Goal: Task Accomplishment & Management: Use online tool/utility

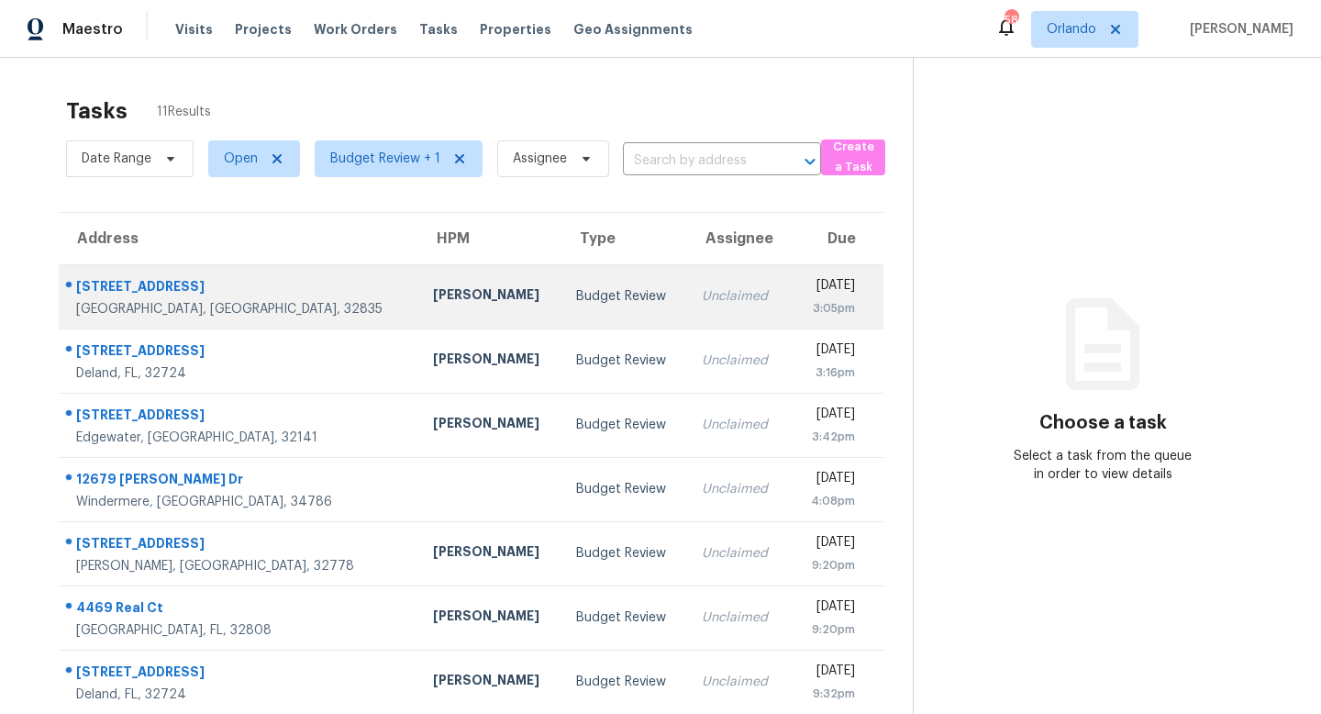
click at [576, 291] on div "Budget Review" at bounding box center [624, 296] width 96 height 18
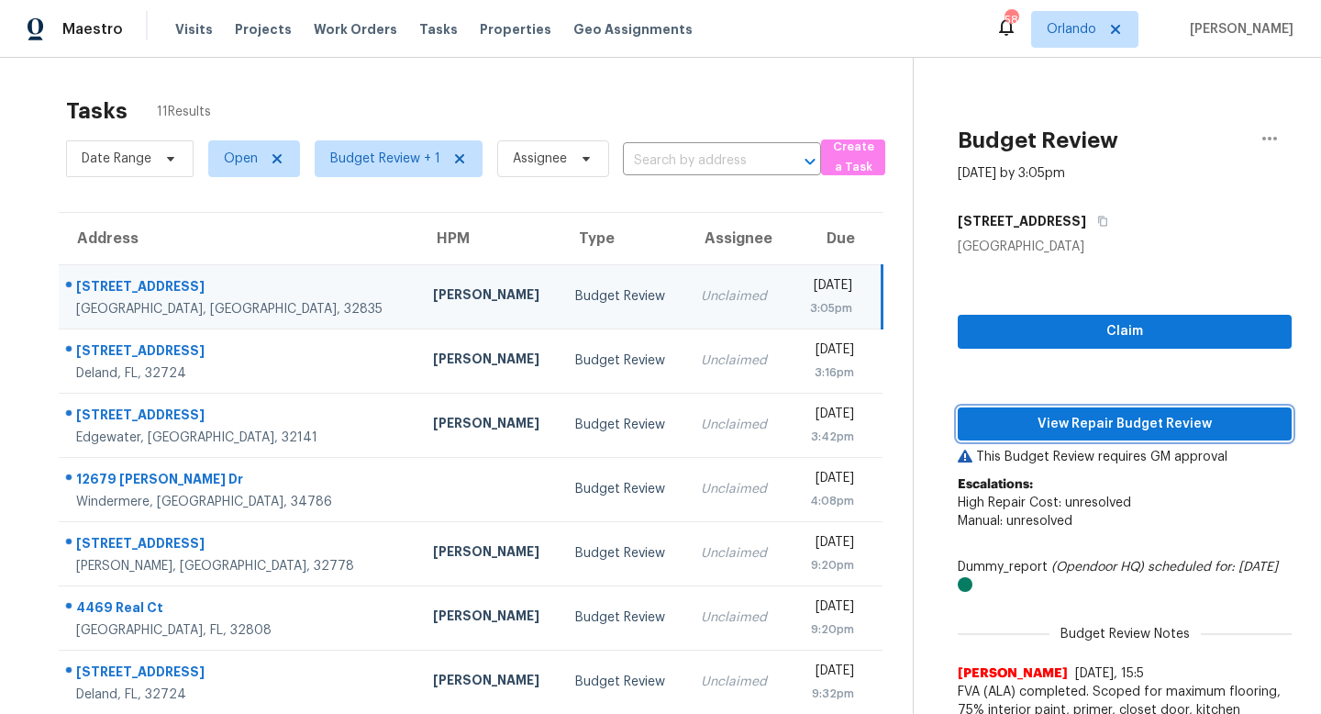
click at [1094, 415] on span "View Repair Budget Review" at bounding box center [1124, 424] width 305 height 23
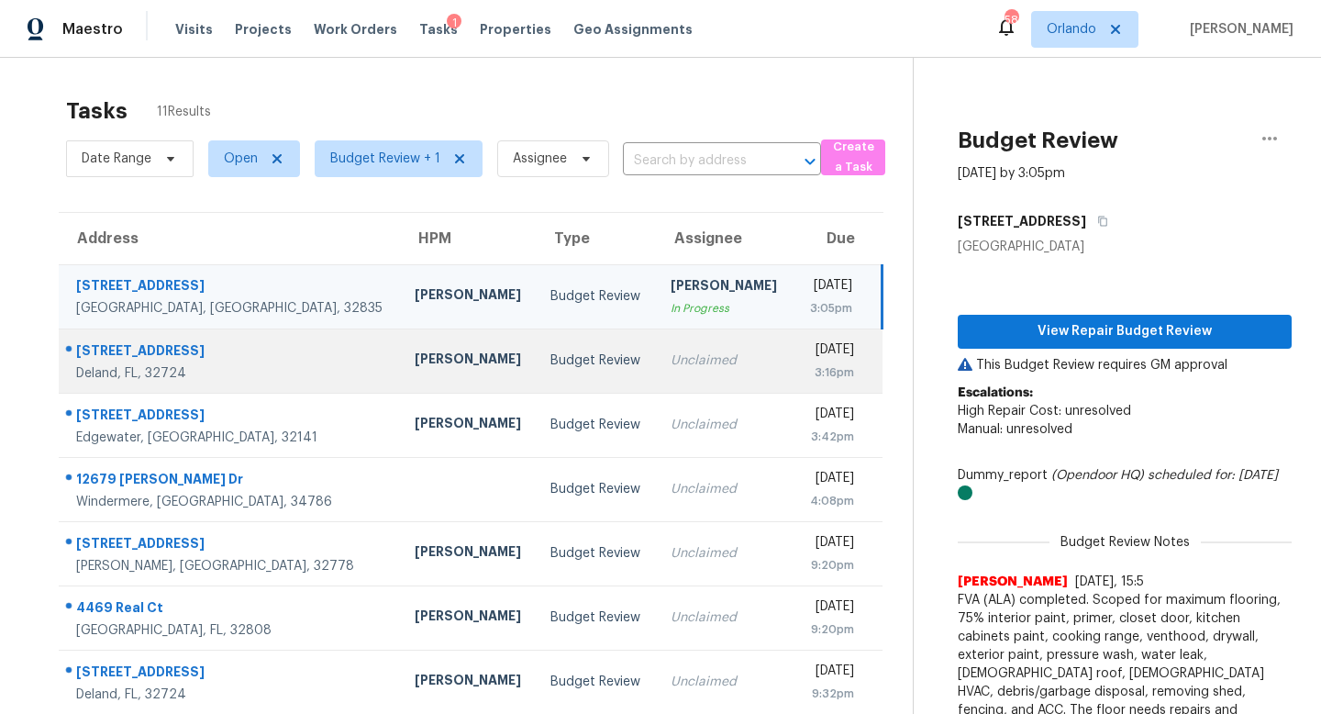
click at [656, 342] on td "Unclaimed" at bounding box center [724, 360] width 136 height 64
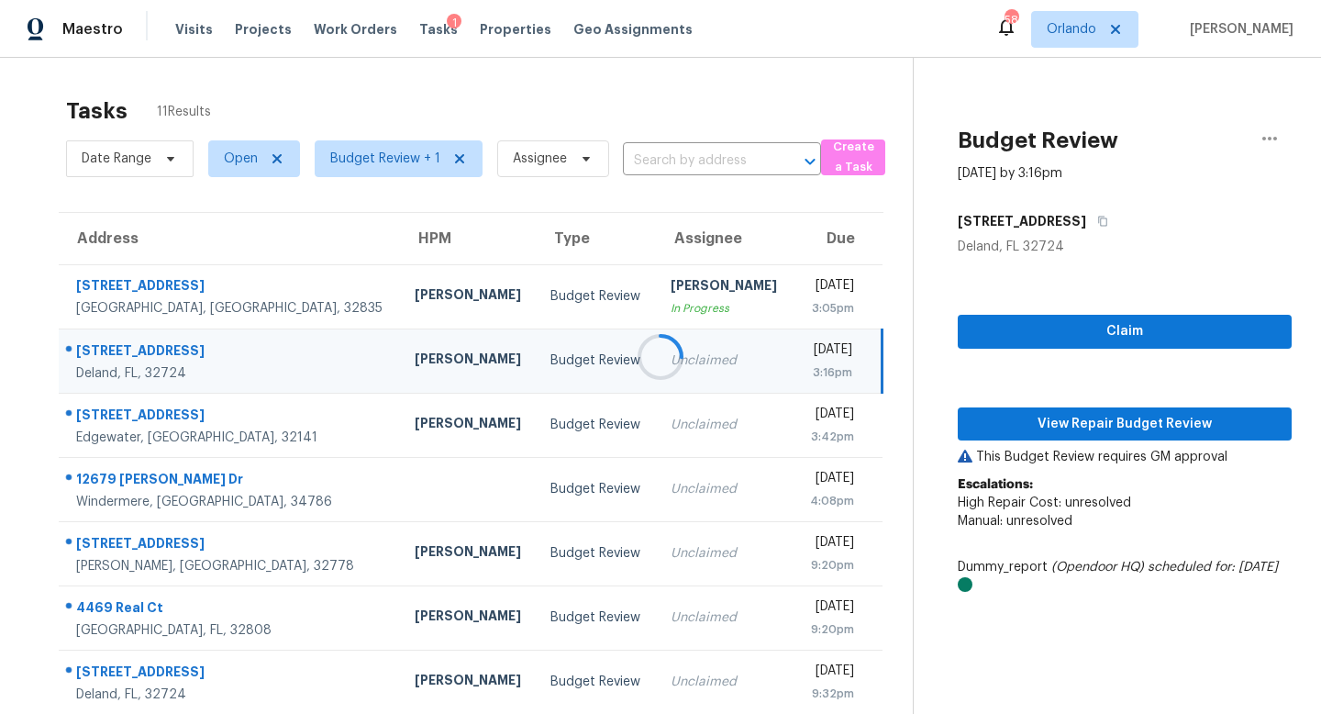
click at [1137, 430] on div at bounding box center [660, 357] width 1321 height 714
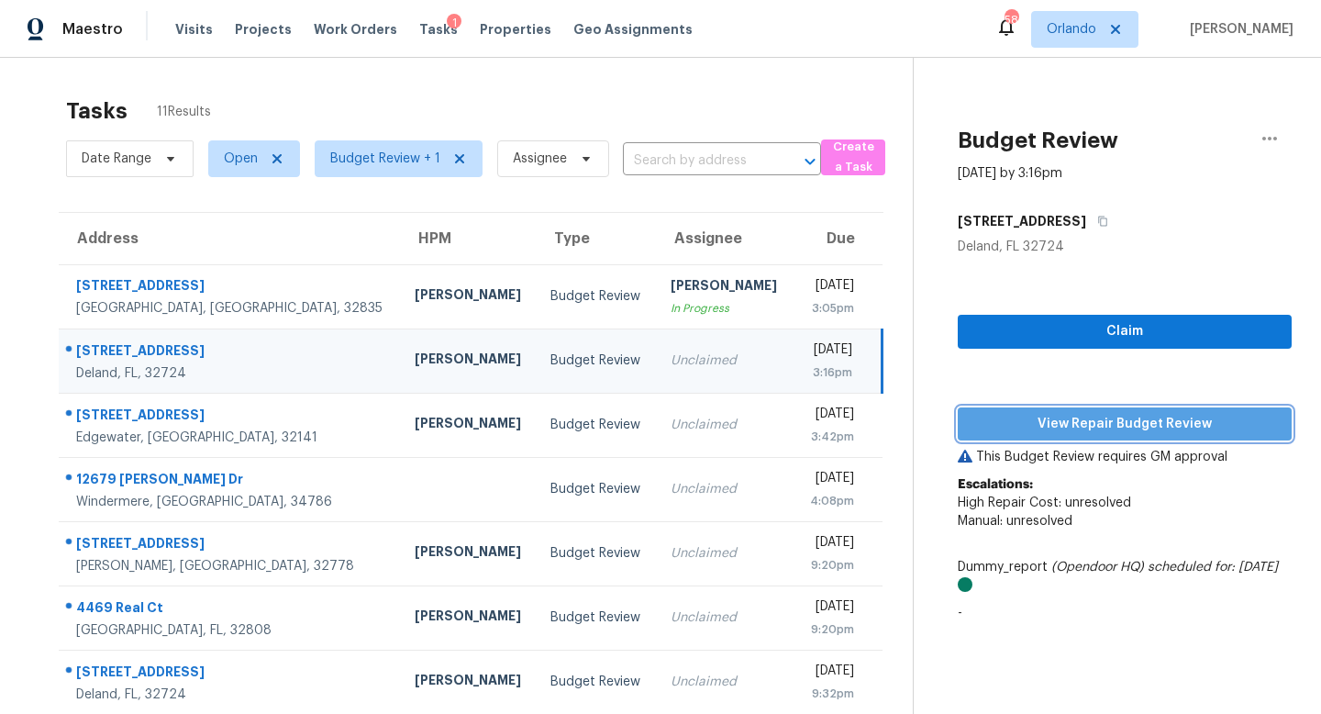
click at [1110, 422] on span "View Repair Budget Review" at bounding box center [1124, 424] width 305 height 23
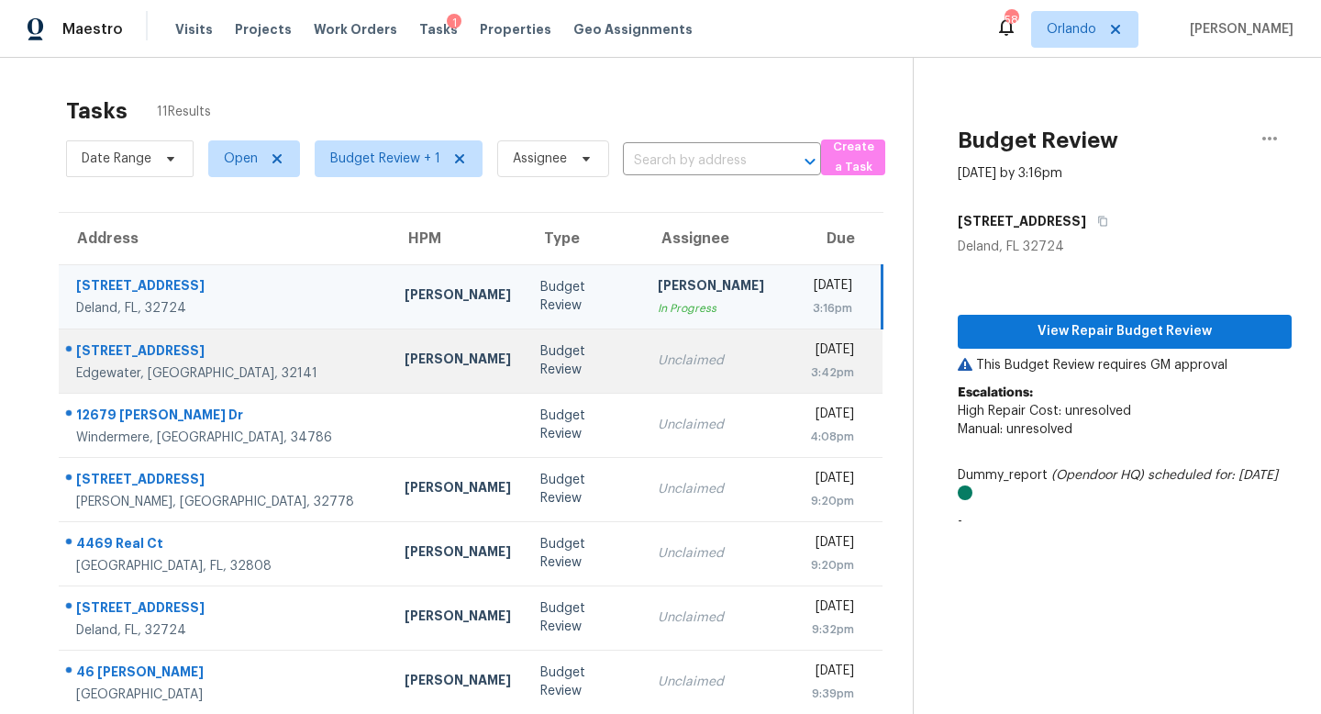
click at [658, 362] on div "Unclaimed" at bounding box center [711, 360] width 106 height 18
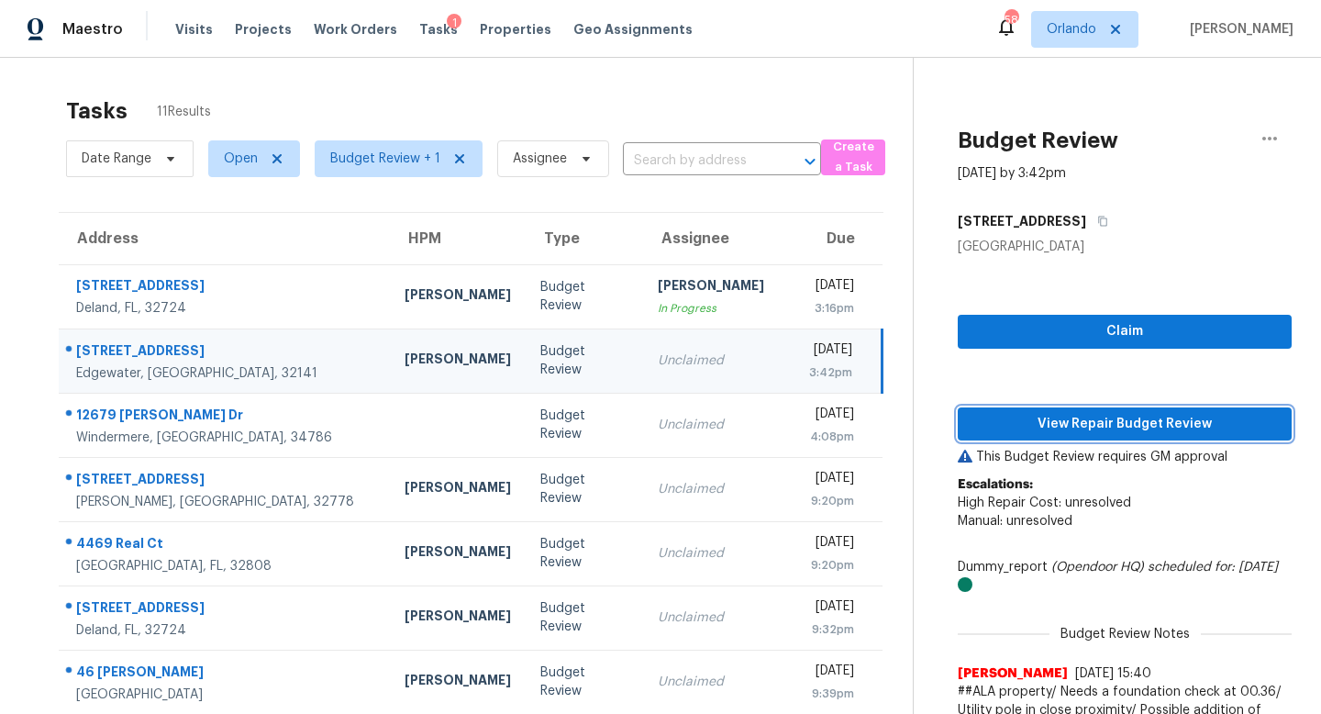
click at [1080, 422] on span "View Repair Budget Review" at bounding box center [1124, 424] width 305 height 23
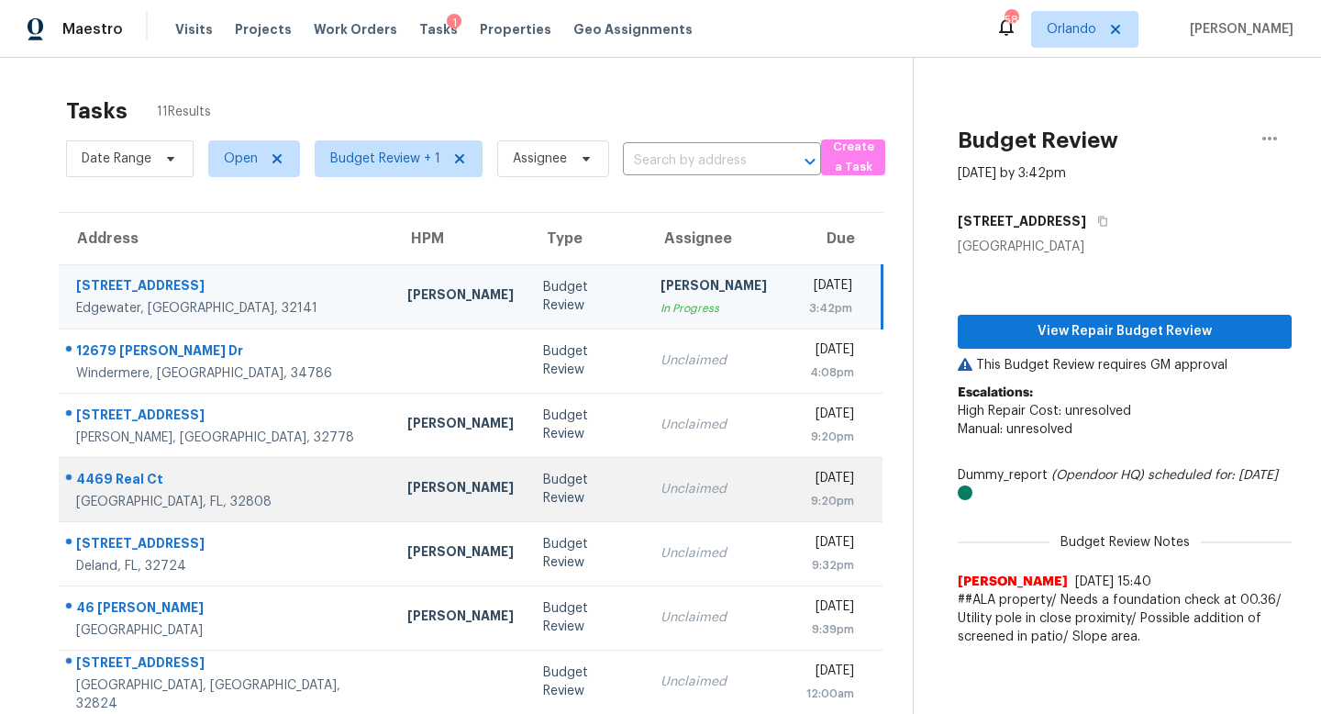
scroll to position [177, 0]
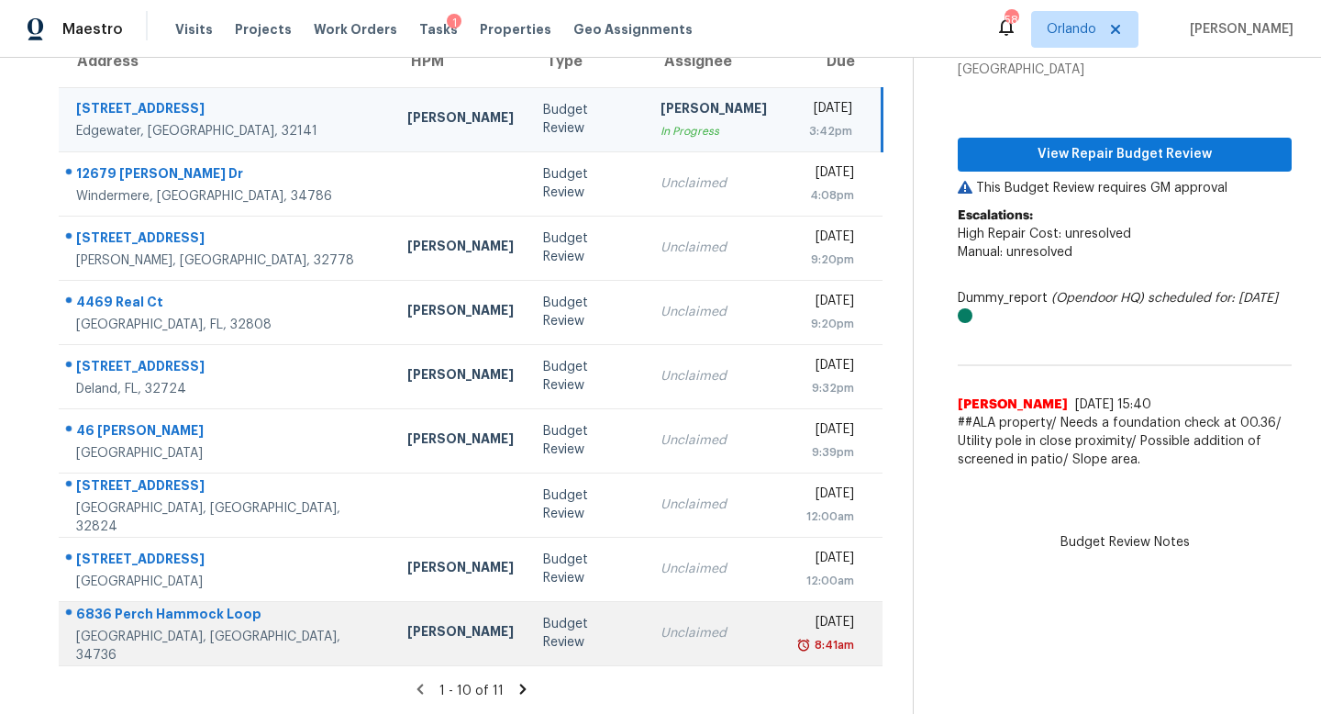
click at [560, 633] on td "Budget Review" at bounding box center [586, 633] width 117 height 64
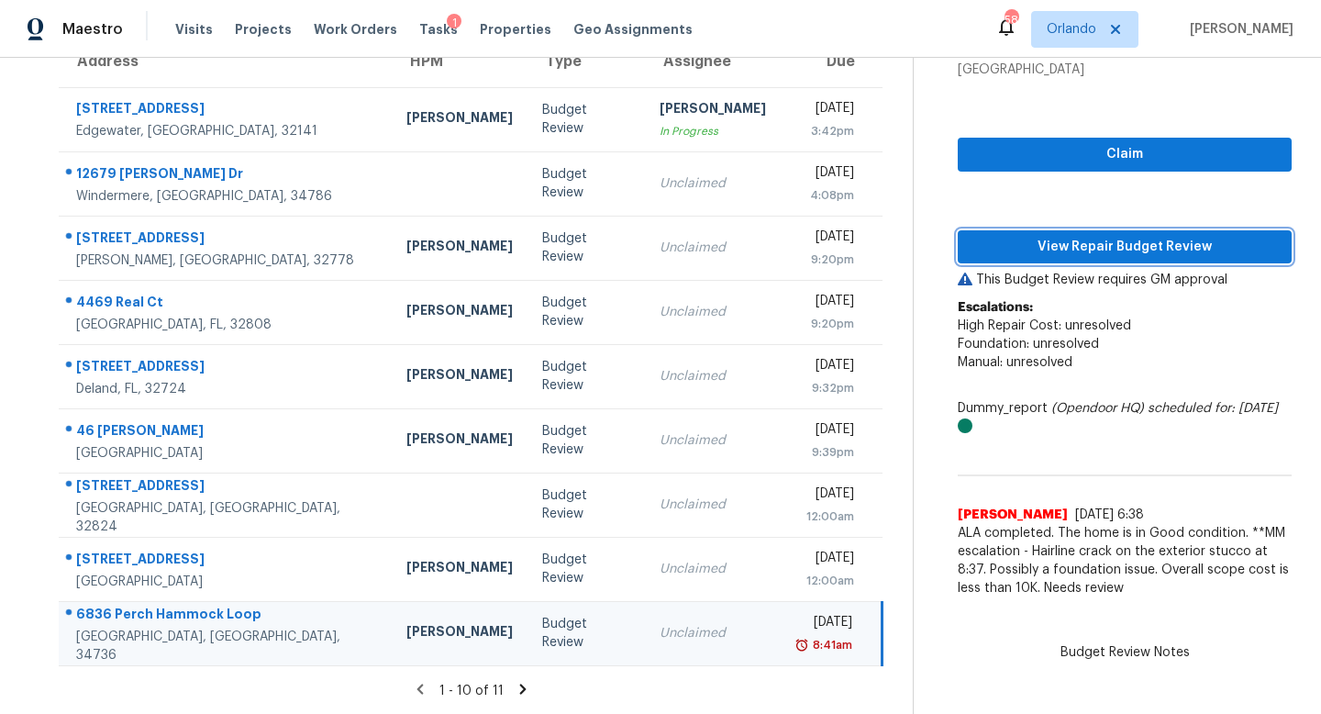
click at [1124, 246] on span "View Repair Budget Review" at bounding box center [1124, 247] width 305 height 23
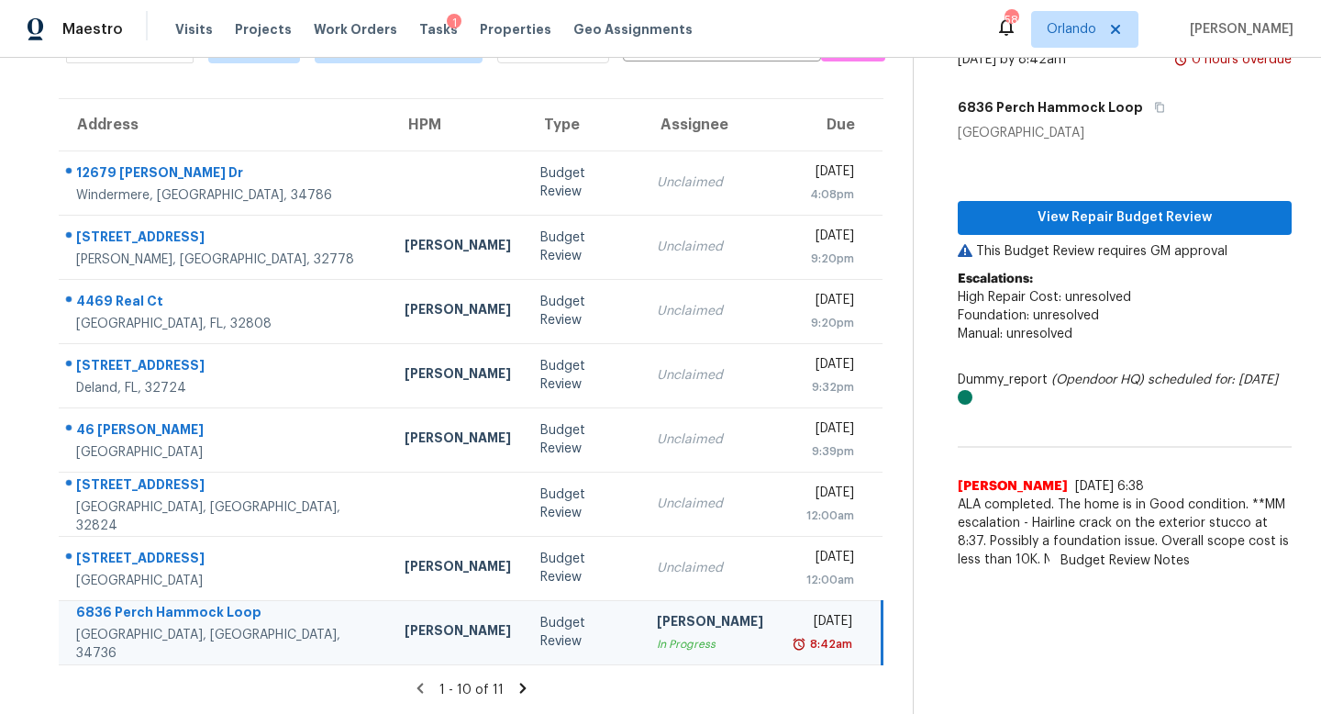
scroll to position [113, 0]
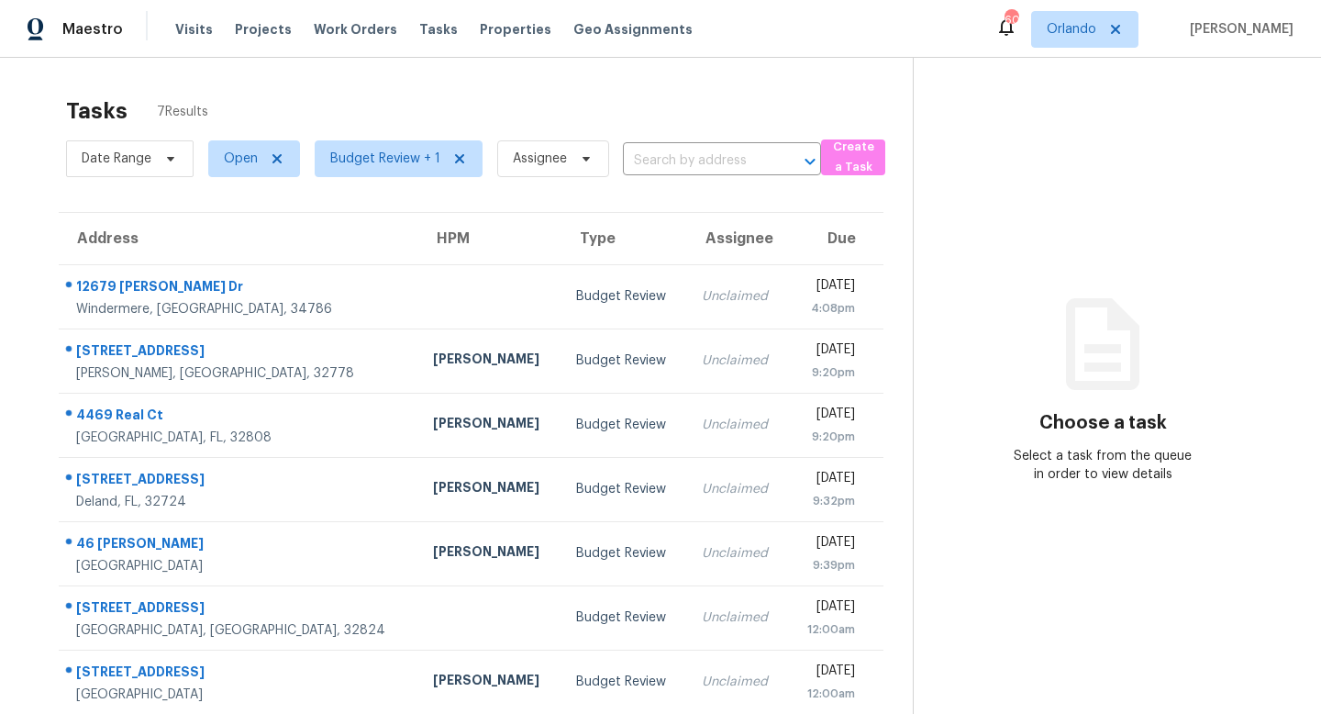
scroll to position [58, 0]
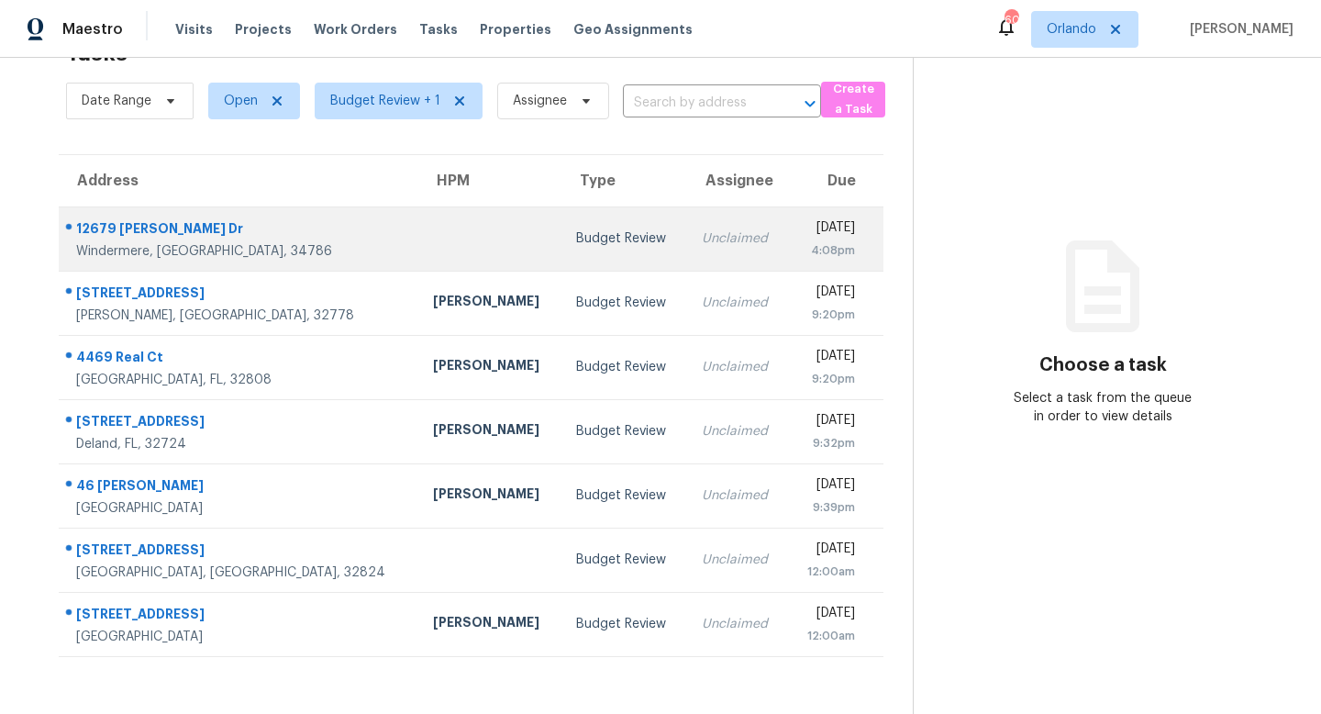
click at [576, 234] on div "Budget Review" at bounding box center [624, 238] width 96 height 18
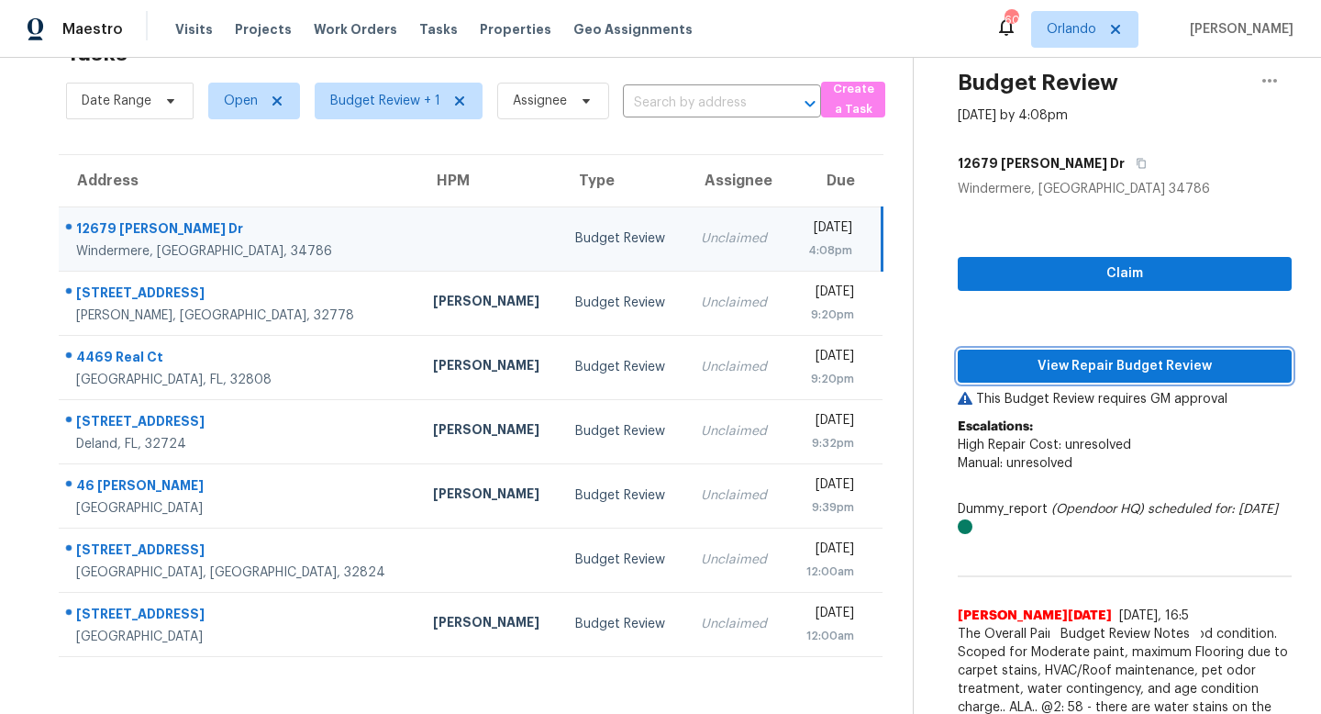
click at [1122, 365] on span "View Repair Budget Review" at bounding box center [1124, 366] width 305 height 23
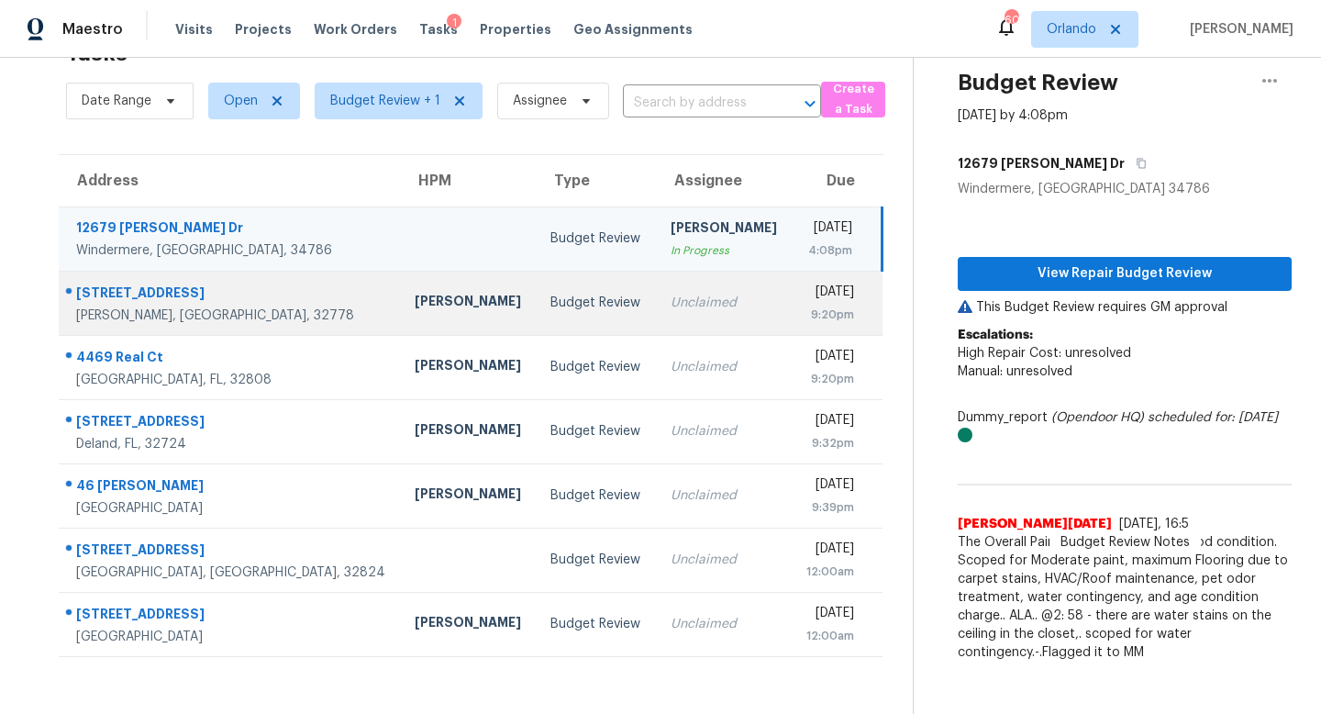
click at [671, 307] on div "Unclaimed" at bounding box center [724, 303] width 106 height 18
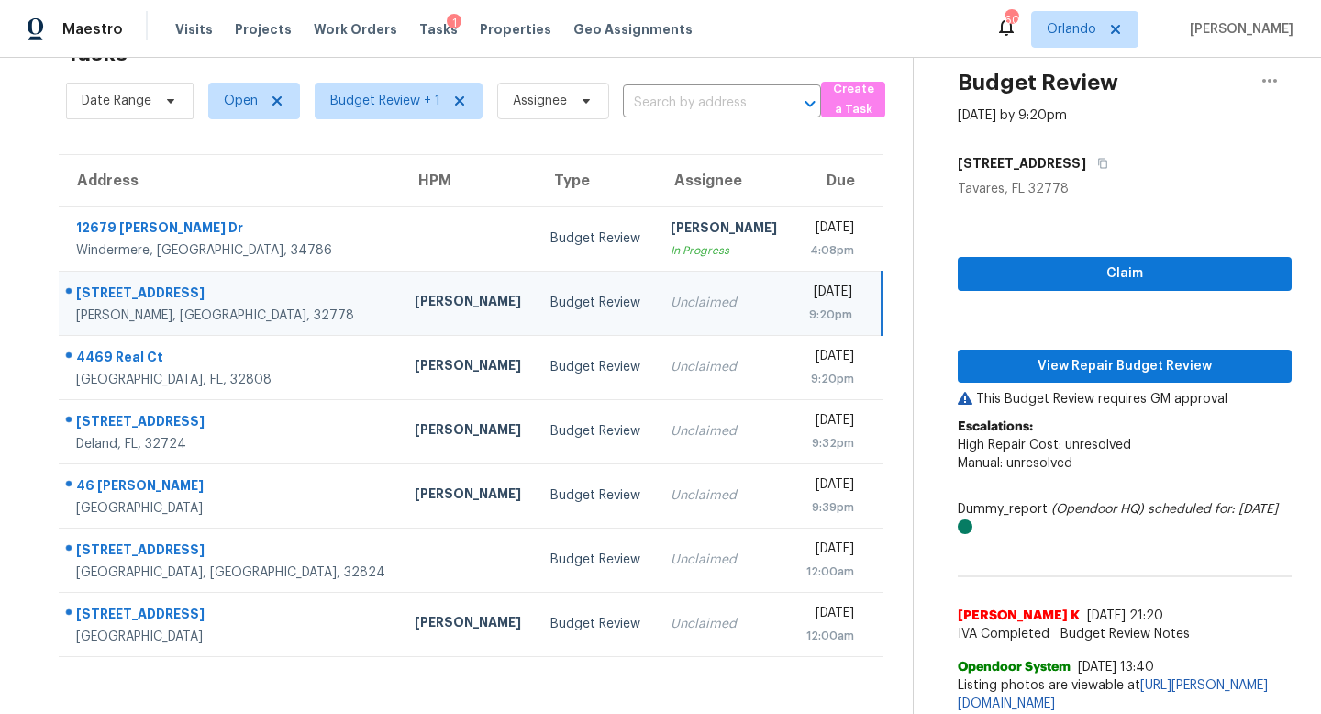
click at [671, 307] on div "Unclaimed" at bounding box center [724, 303] width 106 height 18
click at [1064, 366] on span "View Repair Budget Review" at bounding box center [1124, 366] width 305 height 23
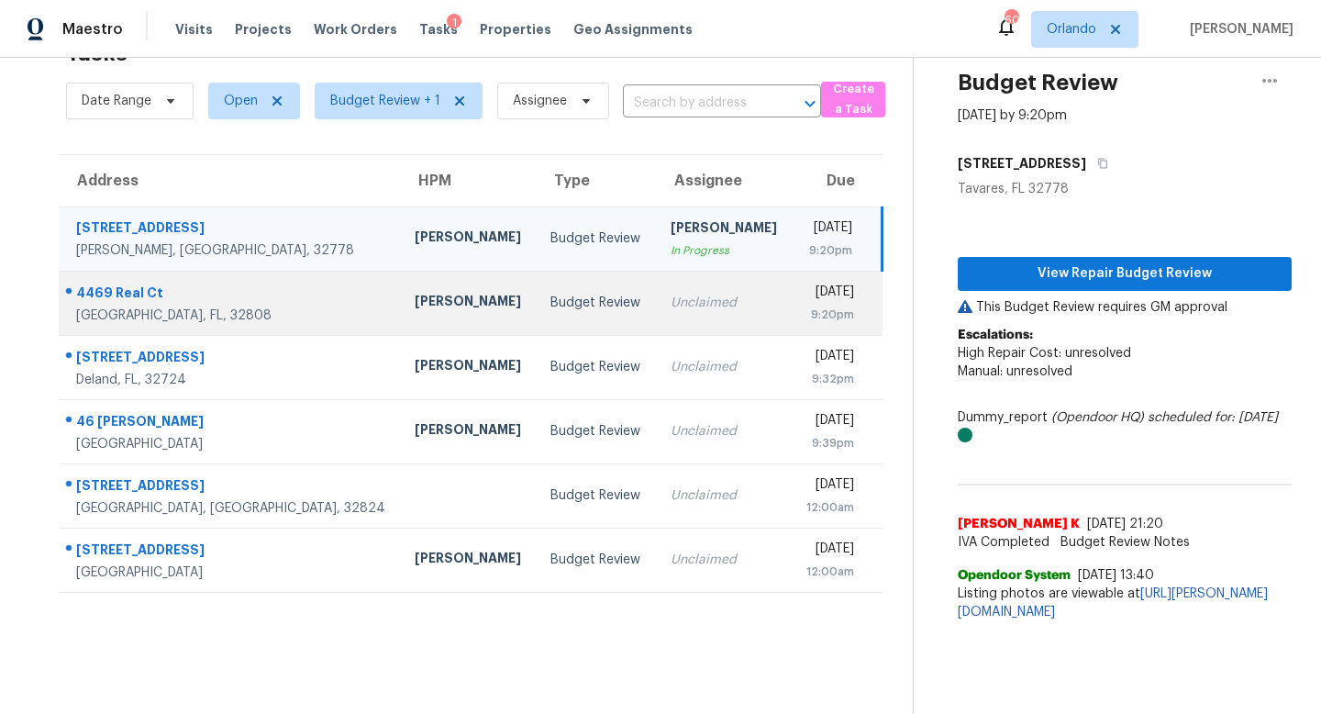
click at [671, 305] on div "Unclaimed" at bounding box center [724, 303] width 106 height 18
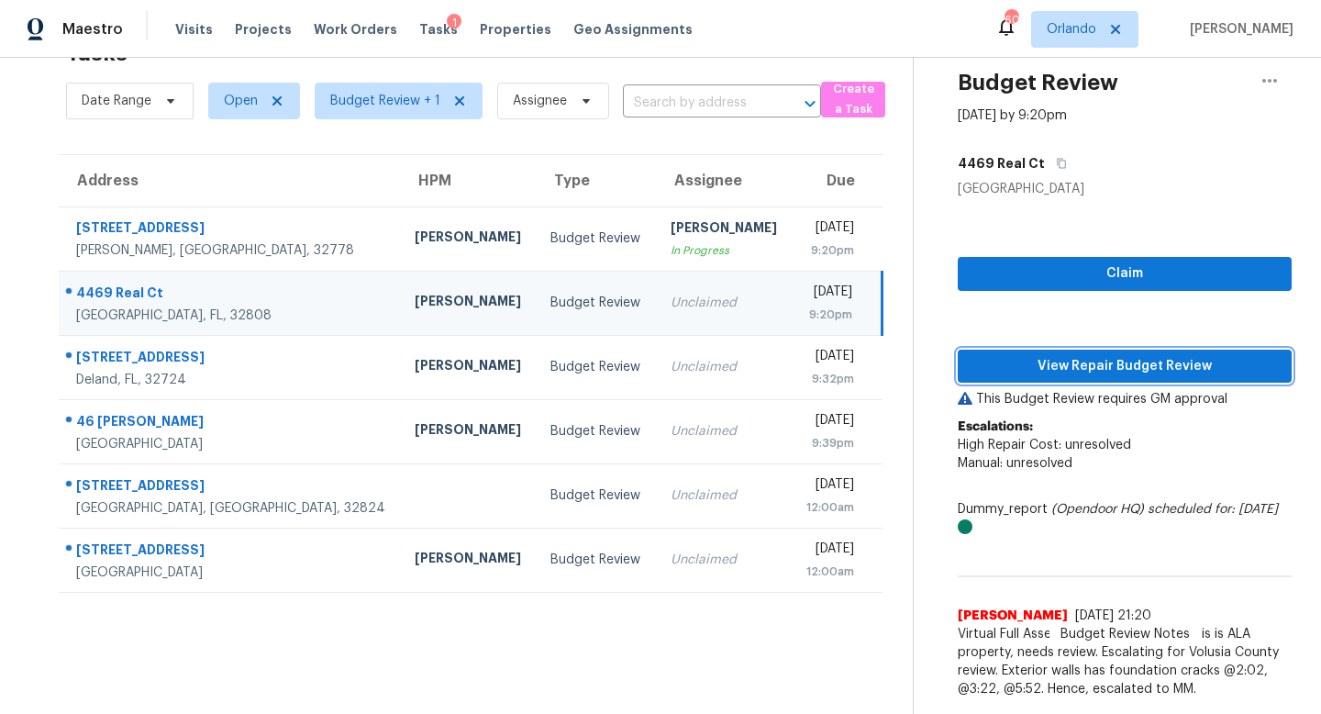
click at [1127, 366] on span "View Repair Budget Review" at bounding box center [1124, 366] width 305 height 23
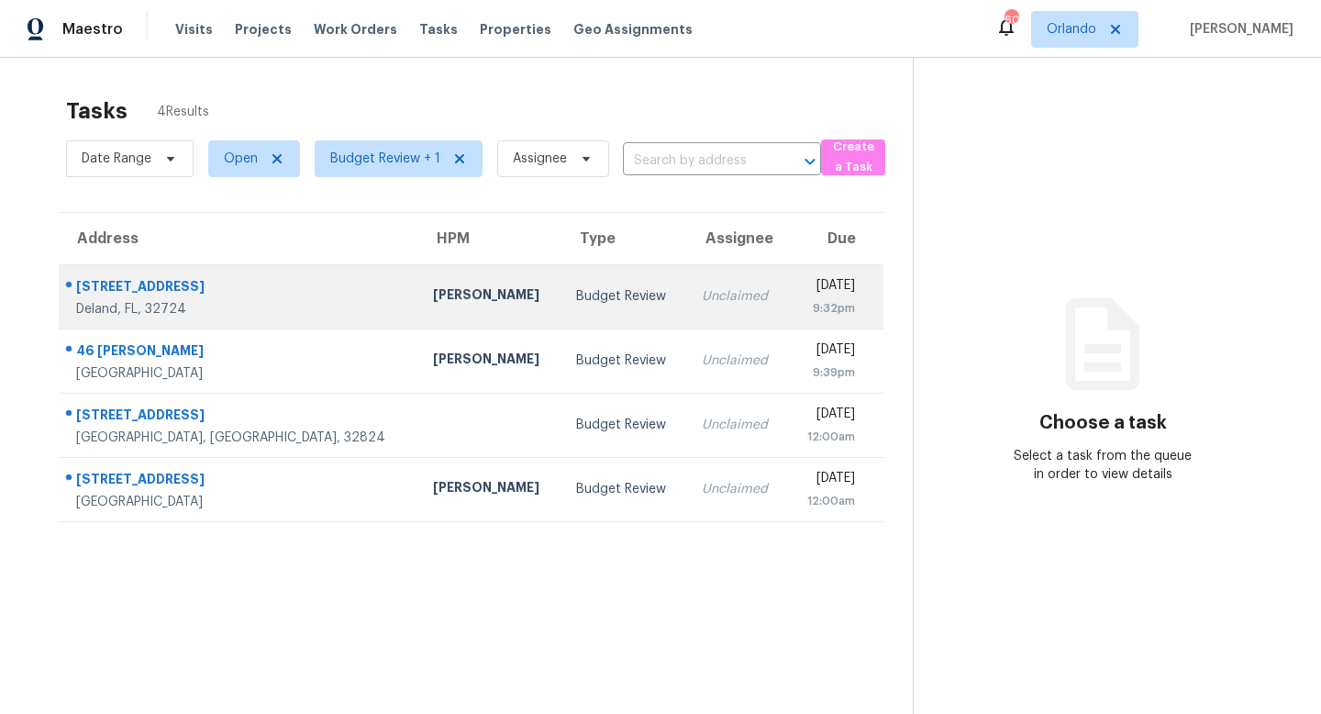
click at [702, 300] on div "Unclaimed" at bounding box center [738, 296] width 72 height 18
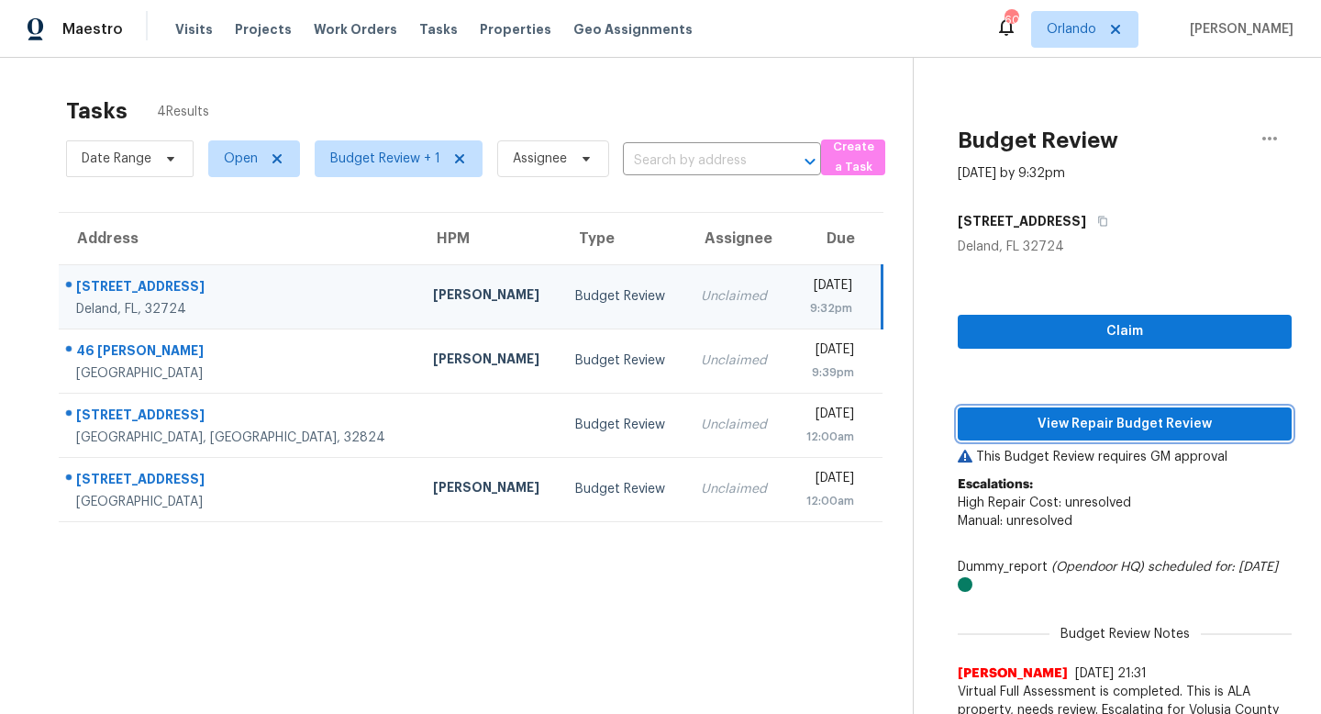
click at [1102, 427] on span "View Repair Budget Review" at bounding box center [1124, 424] width 305 height 23
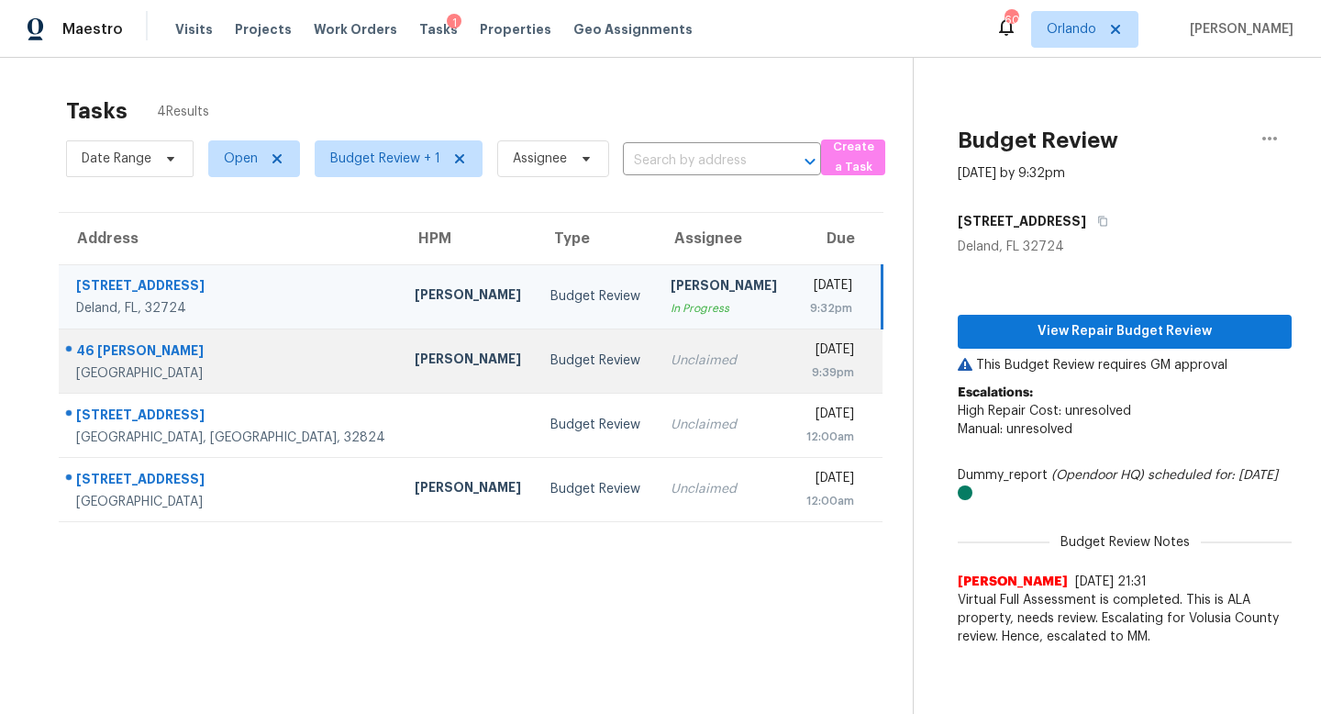
click at [656, 350] on td "Unclaimed" at bounding box center [724, 360] width 136 height 64
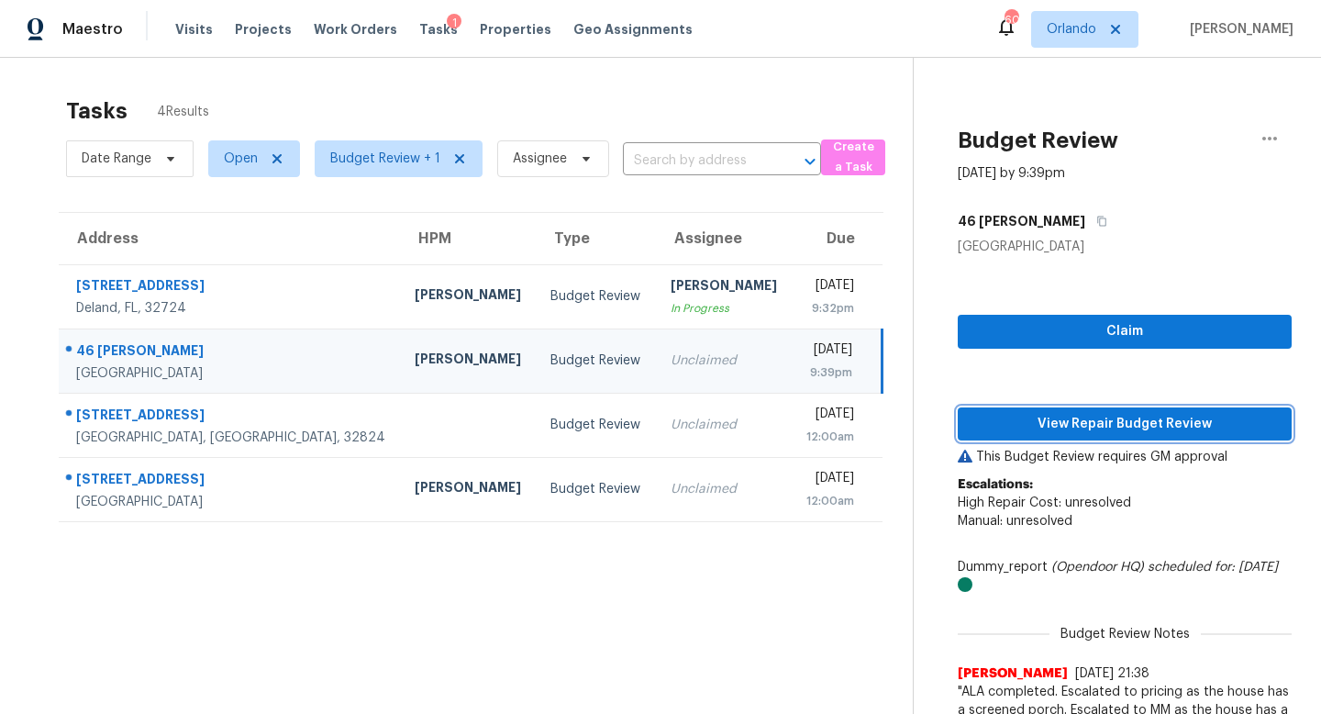
click at [1137, 422] on span "View Repair Budget Review" at bounding box center [1124, 424] width 305 height 23
